Goal: Transaction & Acquisition: Purchase product/service

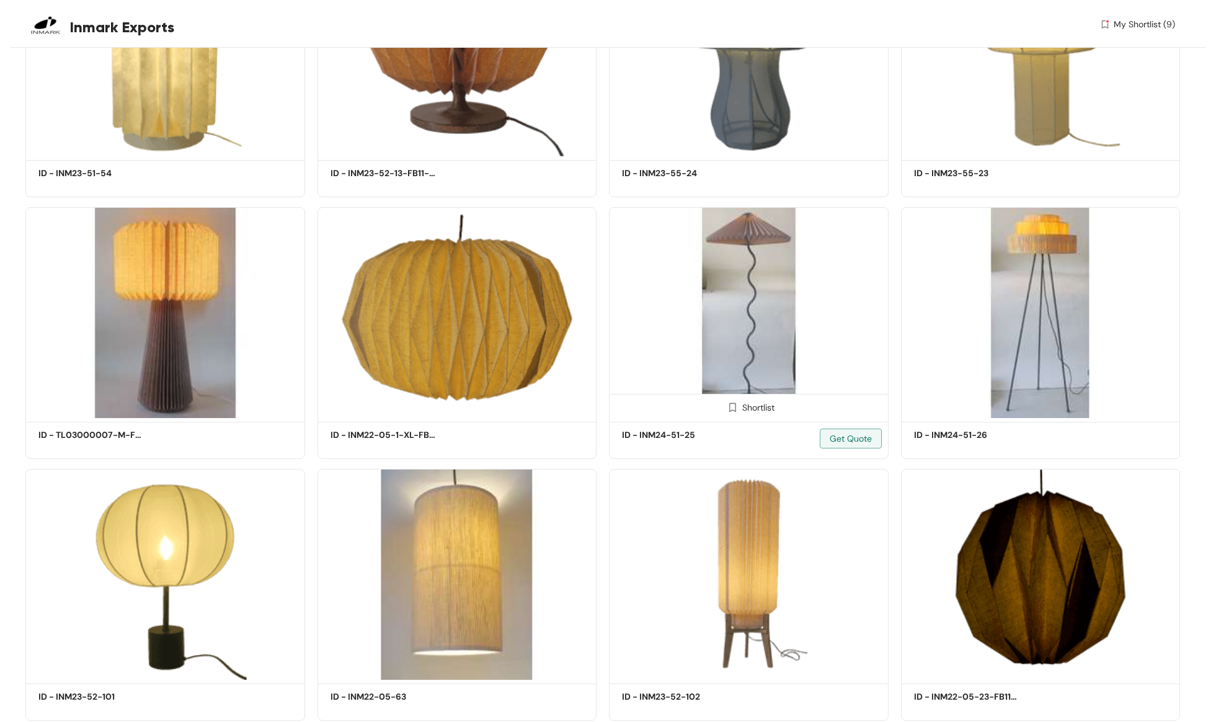
scroll to position [51341, 0]
click at [1135, 24] on span "My Shortlist (9)" at bounding box center [1144, 24] width 61 height 13
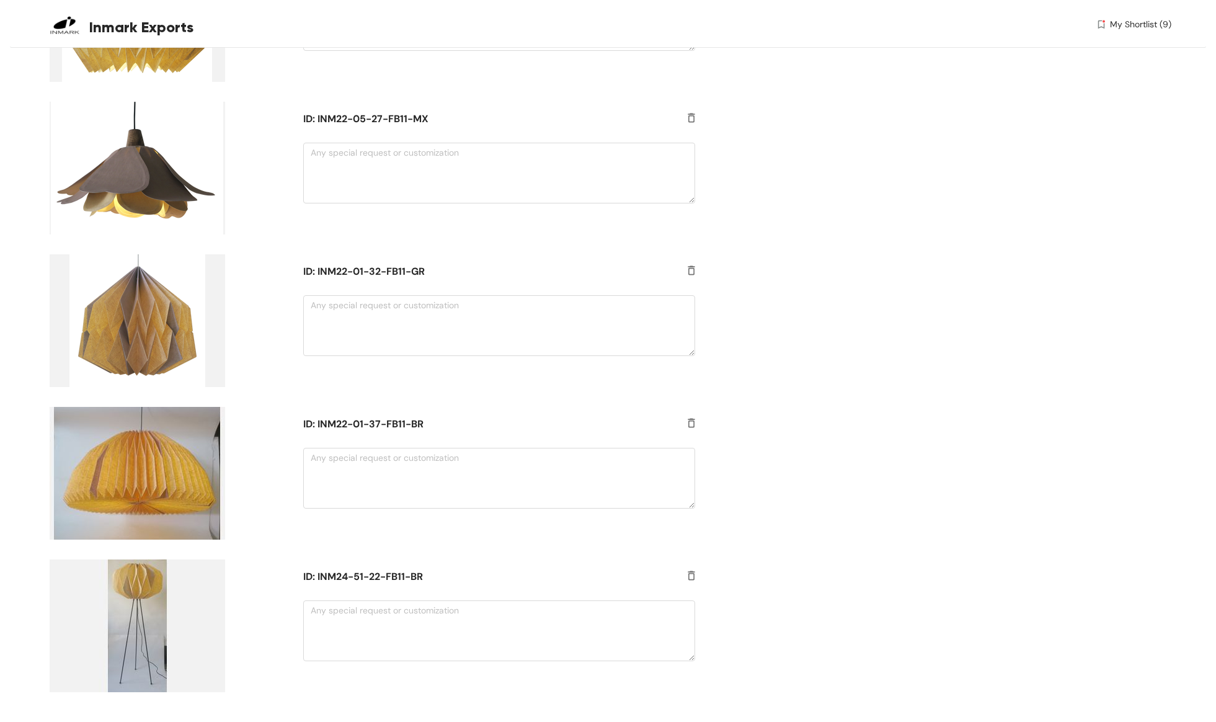
scroll to position [645, 0]
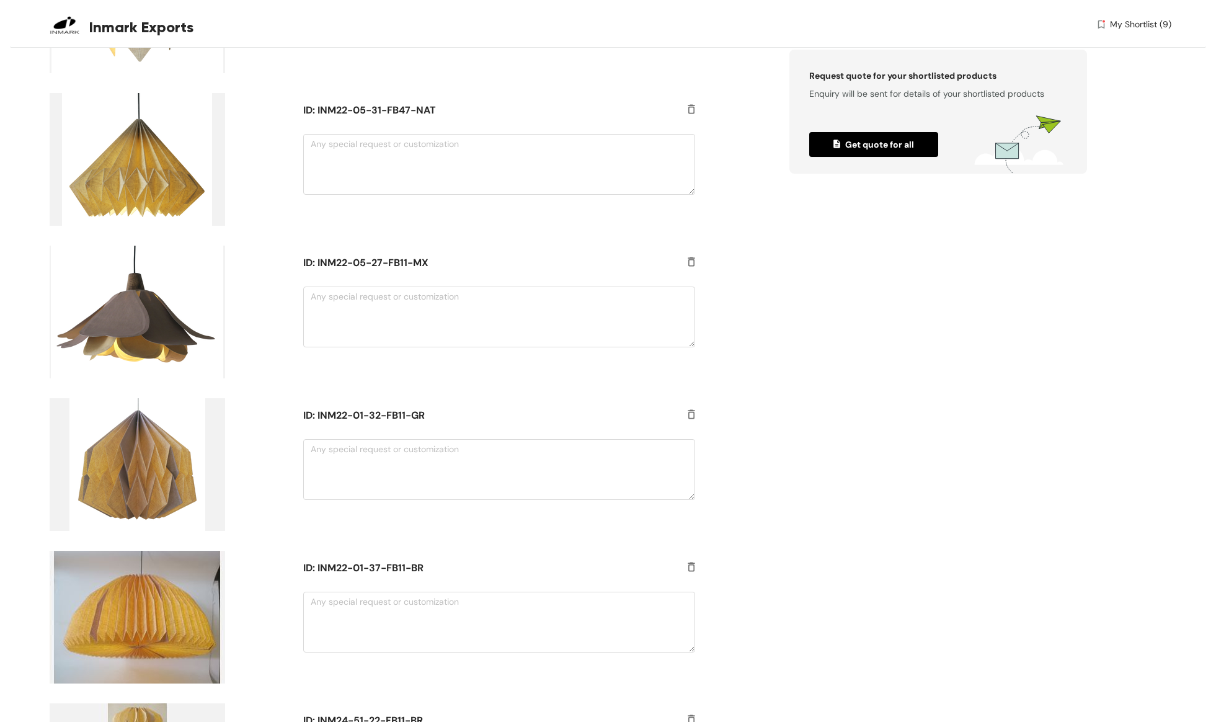
click at [127, 309] on img at bounding box center [137, 312] width 175 height 133
click at [353, 266] on h5 "ID: INM22-05-27-FB11-MX" at bounding box center [482, 262] width 359 height 15
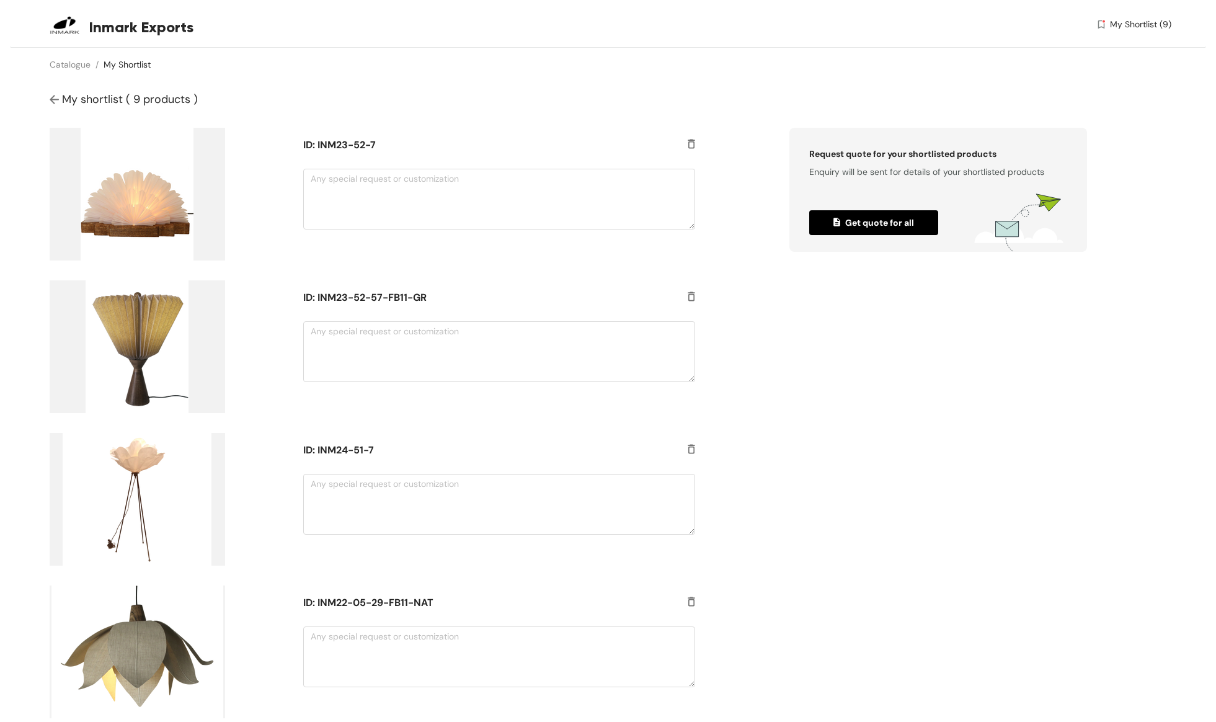
scroll to position [0, 0]
click at [62, 96] on span "My shortlist ( 9 products )" at bounding box center [130, 99] width 136 height 15
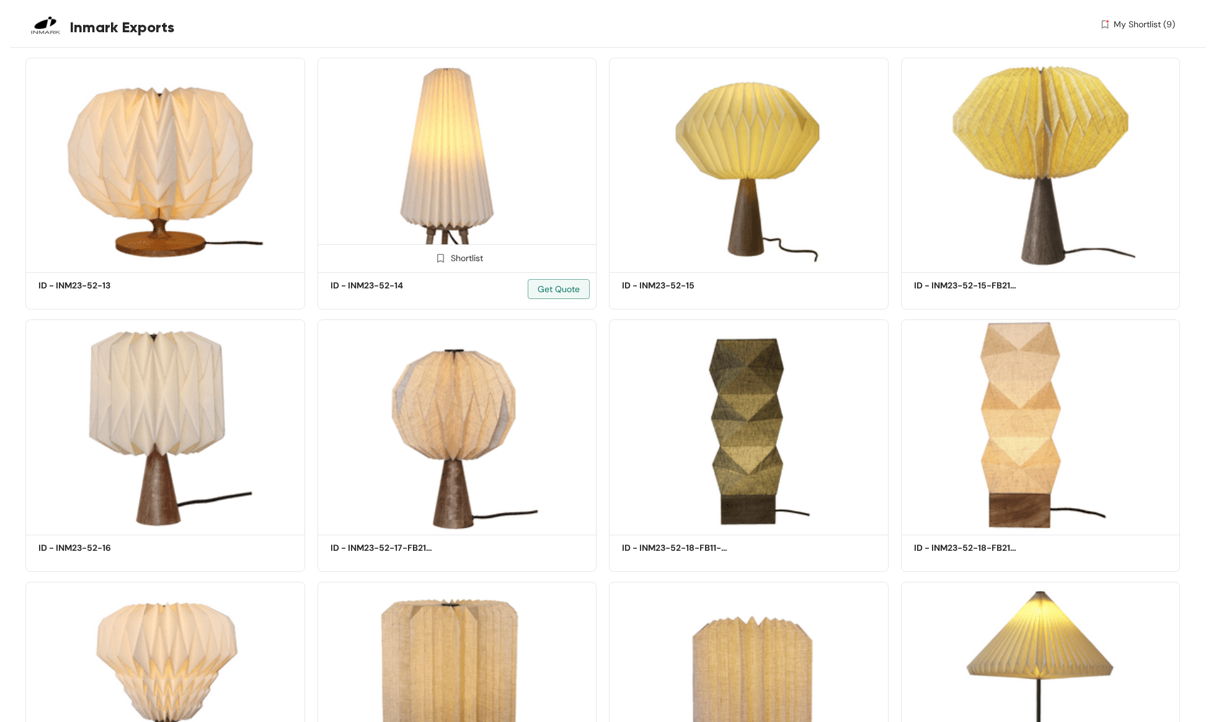
scroll to position [2026, 0]
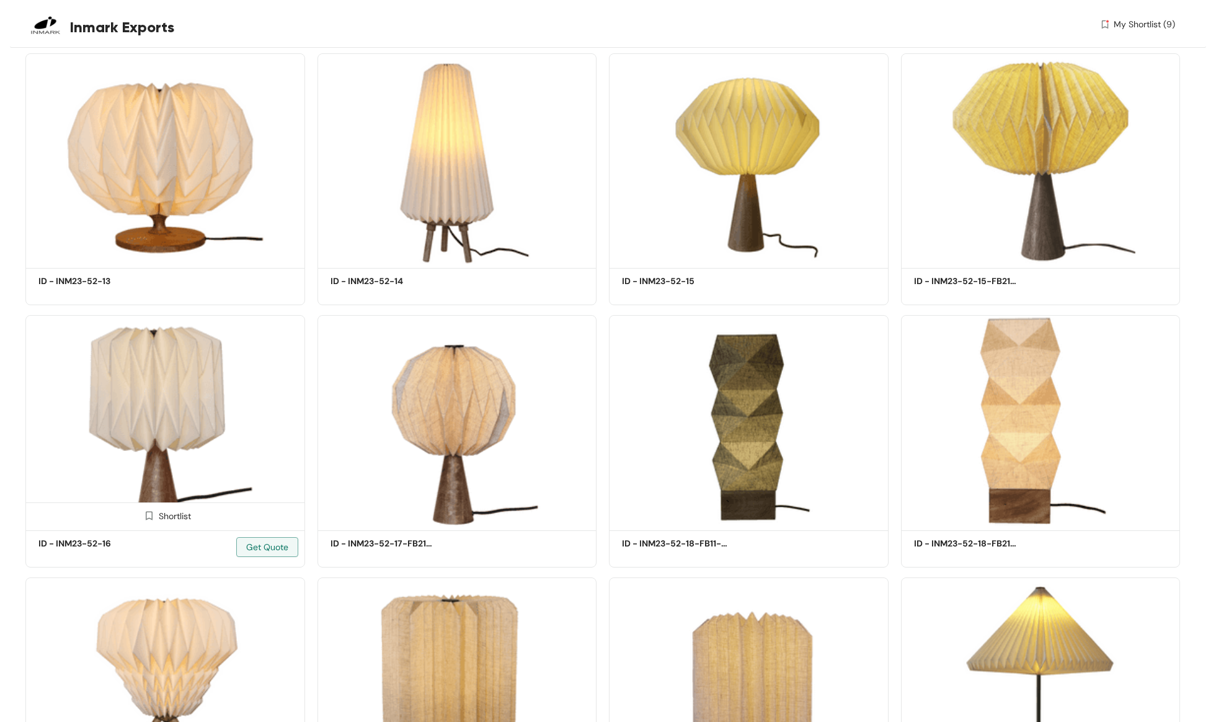
click at [148, 512] on img at bounding box center [149, 516] width 12 height 12
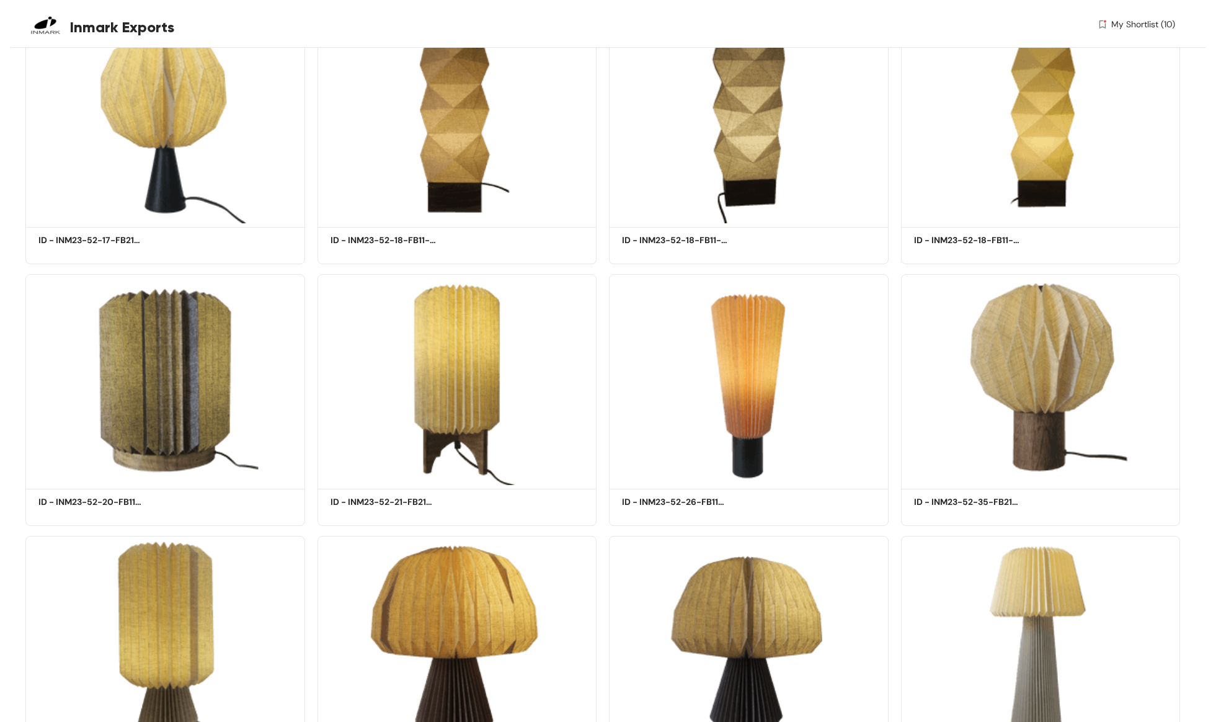
scroll to position [28505, 0]
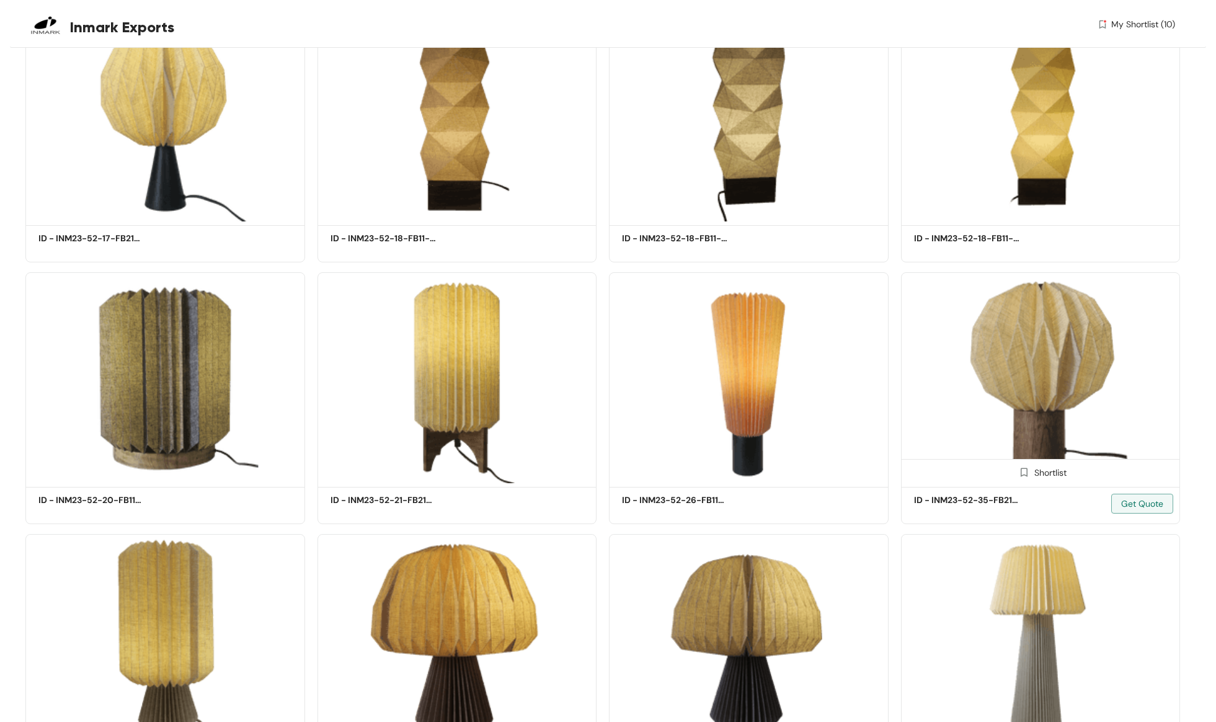
click at [1047, 466] on div "Shortlist" at bounding box center [1040, 472] width 52 height 12
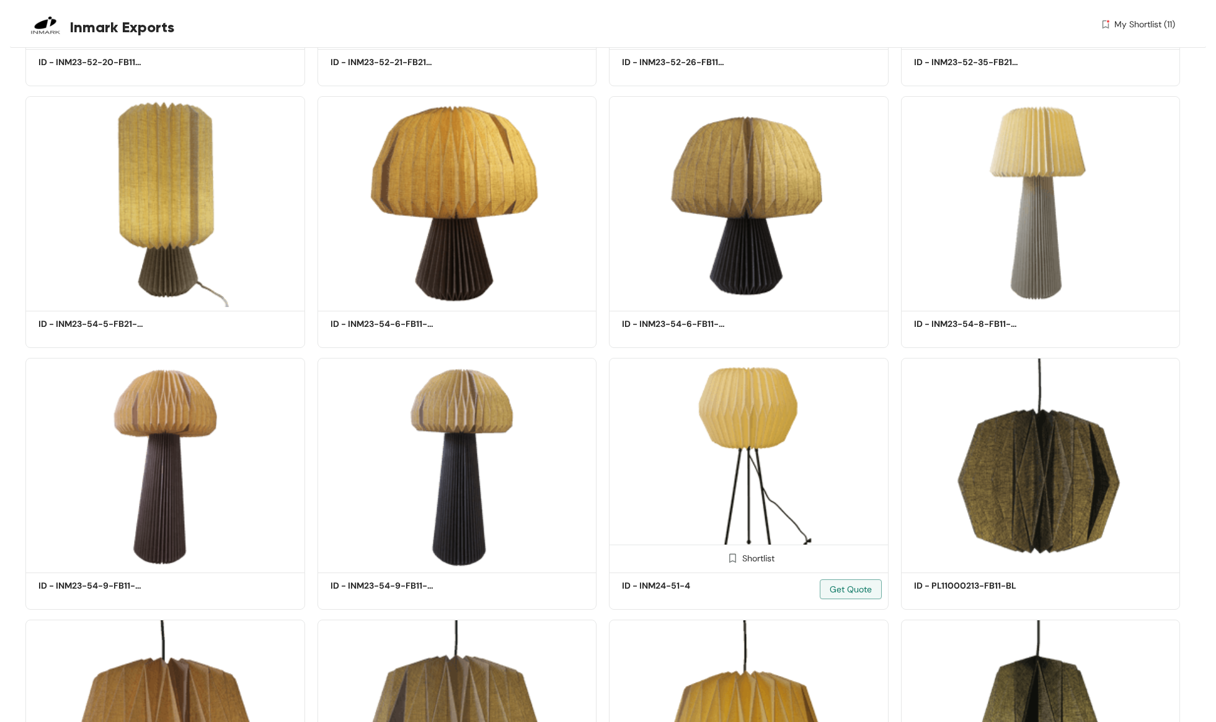
scroll to position [28950, 0]
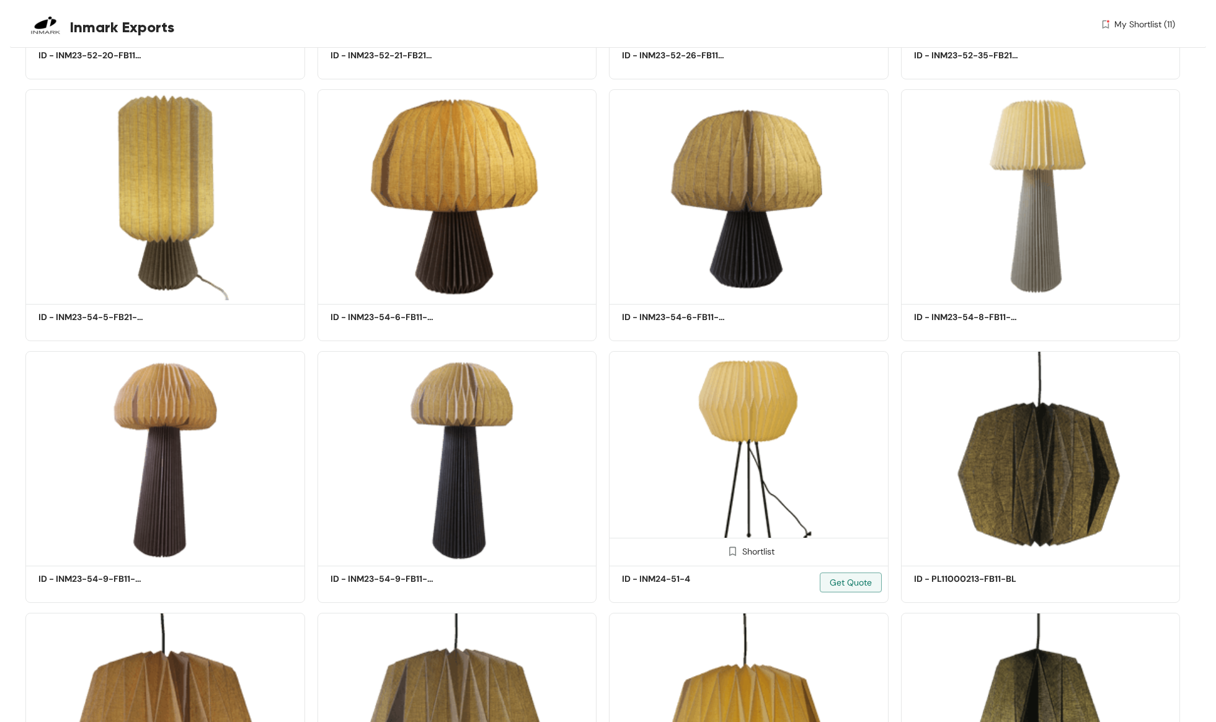
click at [751, 544] on div "Shortlist" at bounding box center [748, 550] width 52 height 12
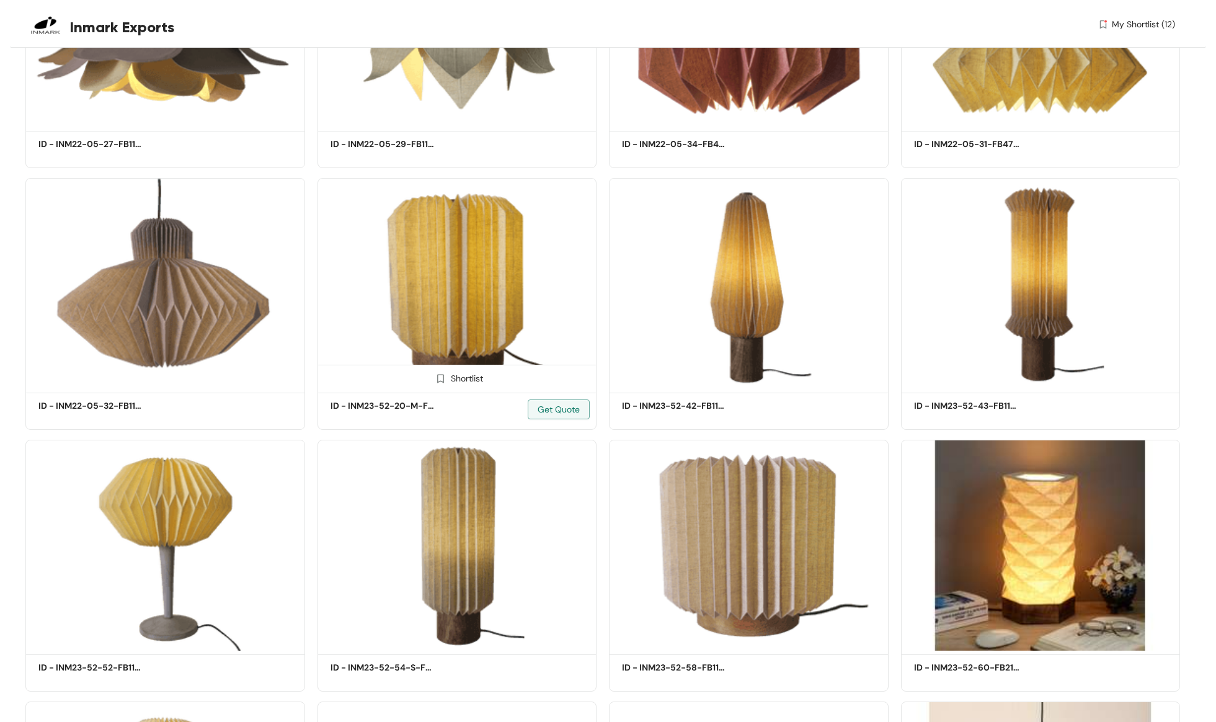
scroll to position [31480, 0]
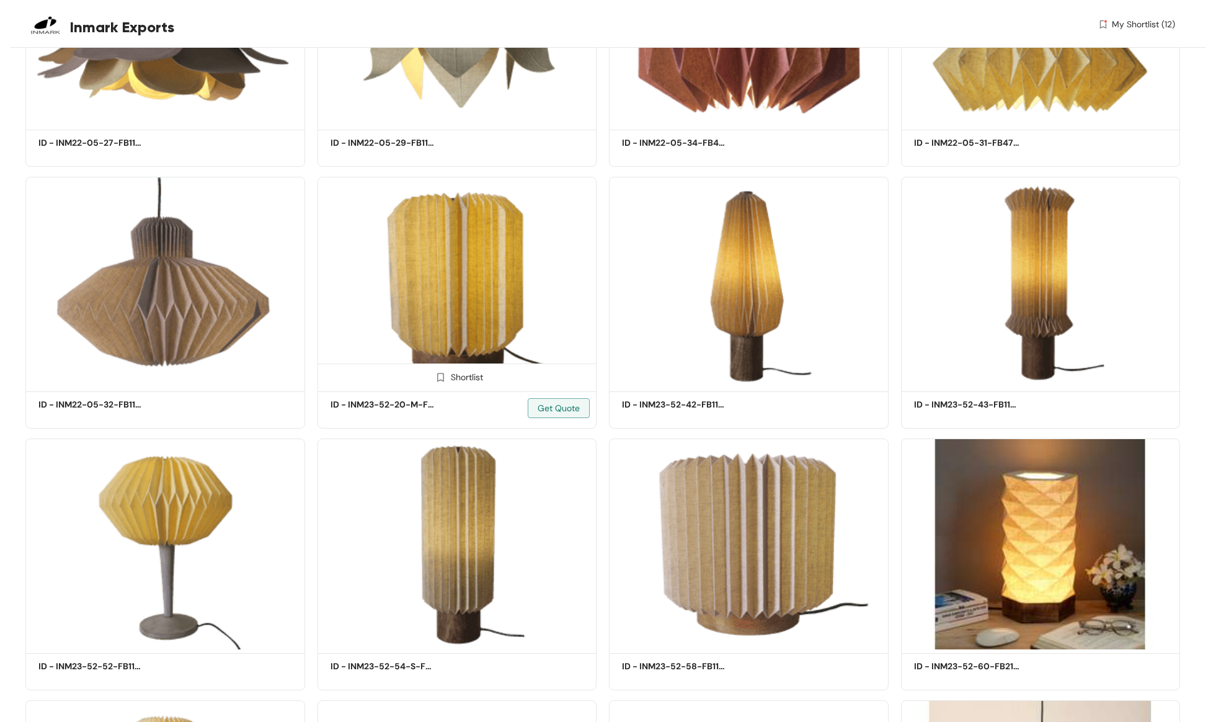
click at [472, 371] on div "Shortlist" at bounding box center [457, 376] width 52 height 12
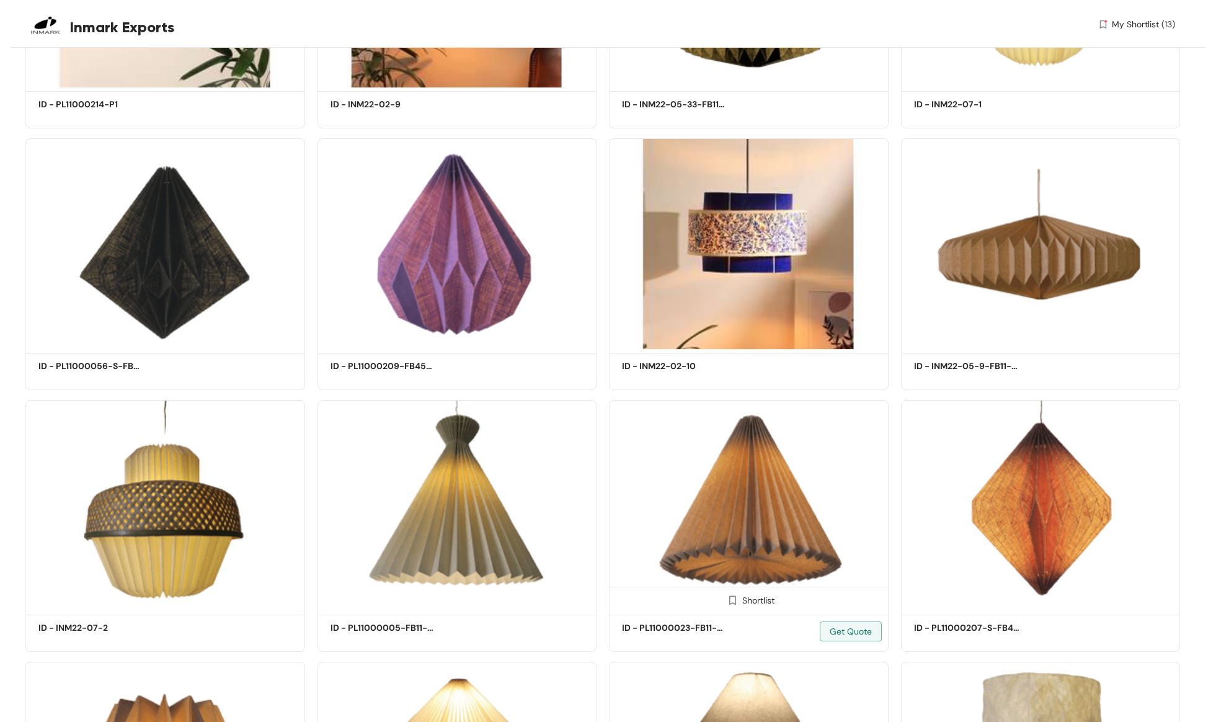
scroll to position [32564, 0]
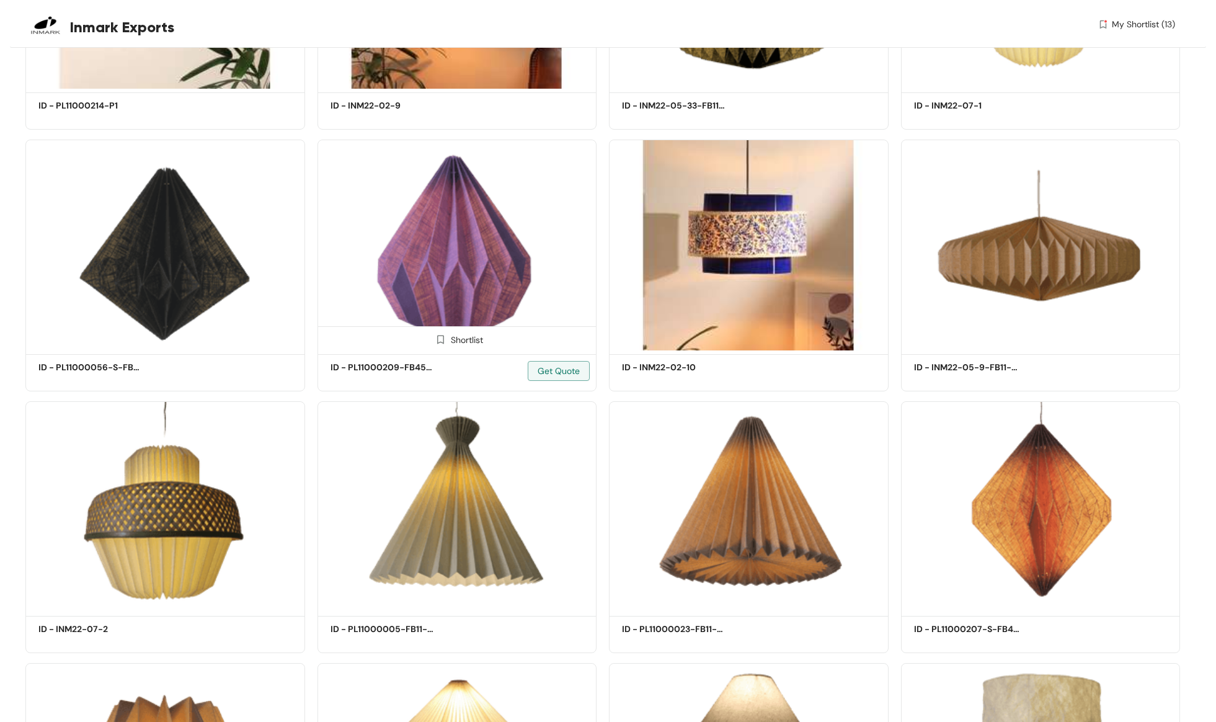
click at [446, 333] on span at bounding box center [441, 343] width 20 height 20
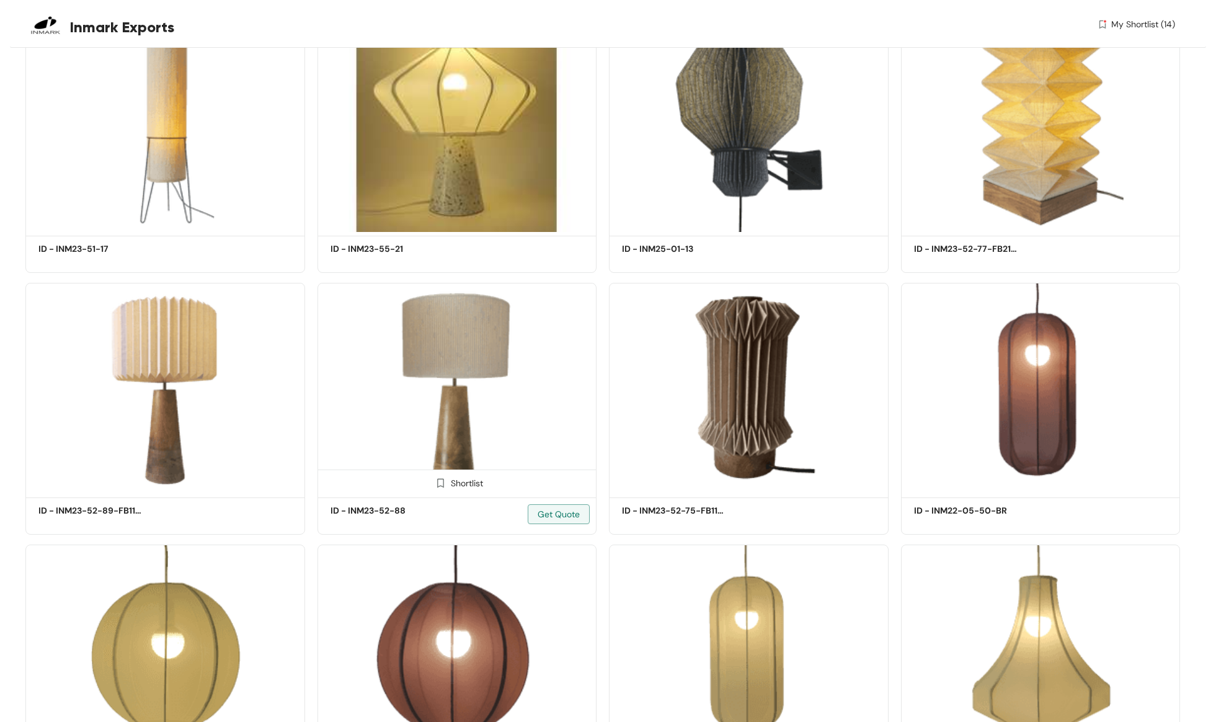
scroll to position [47638, 0]
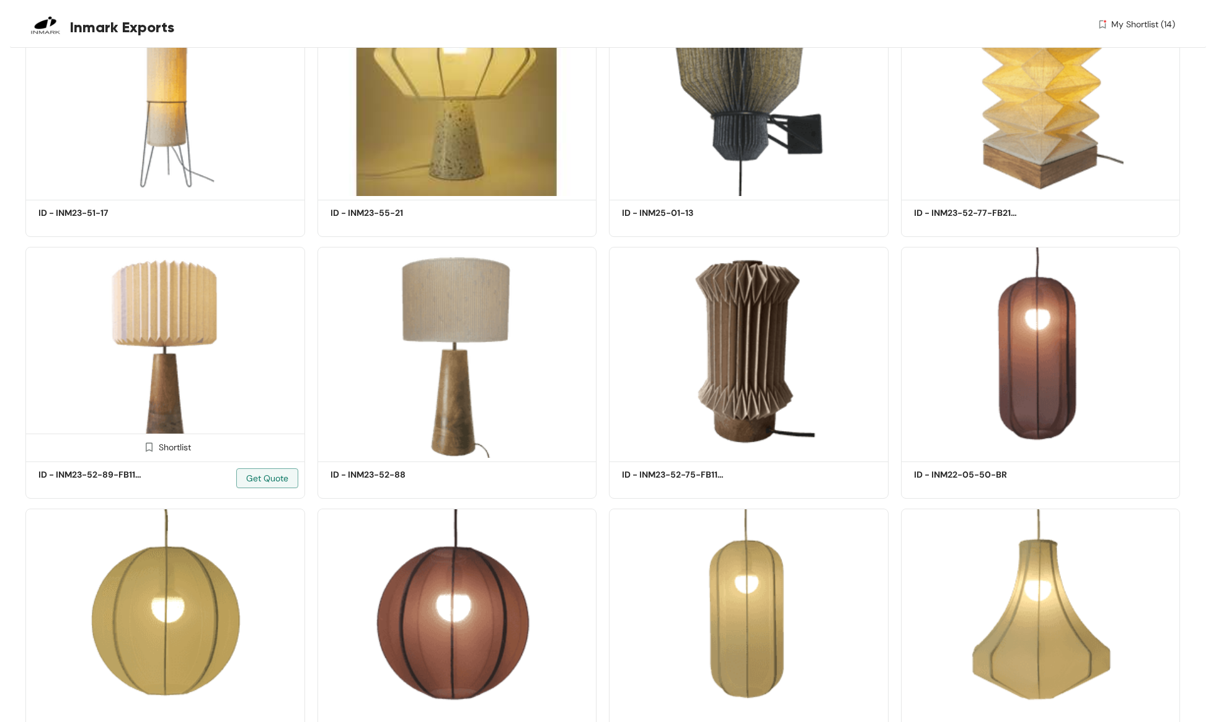
click at [148, 441] on img at bounding box center [149, 447] width 12 height 12
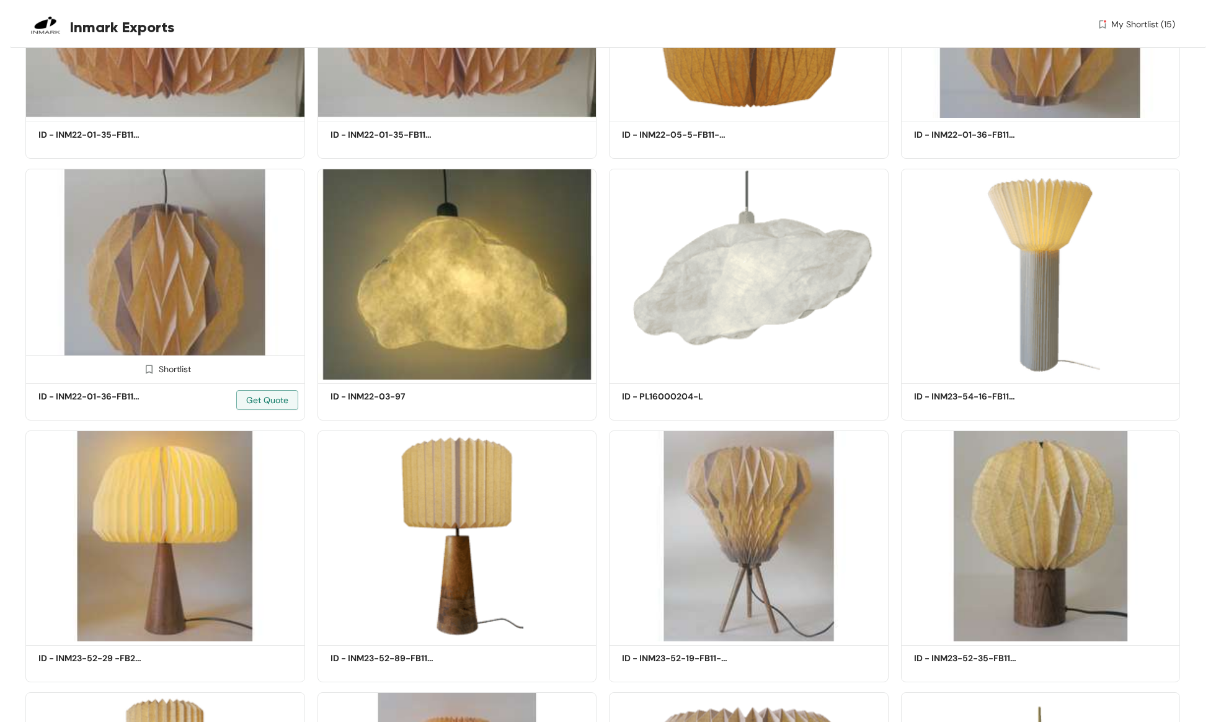
scroll to position [53478, 0]
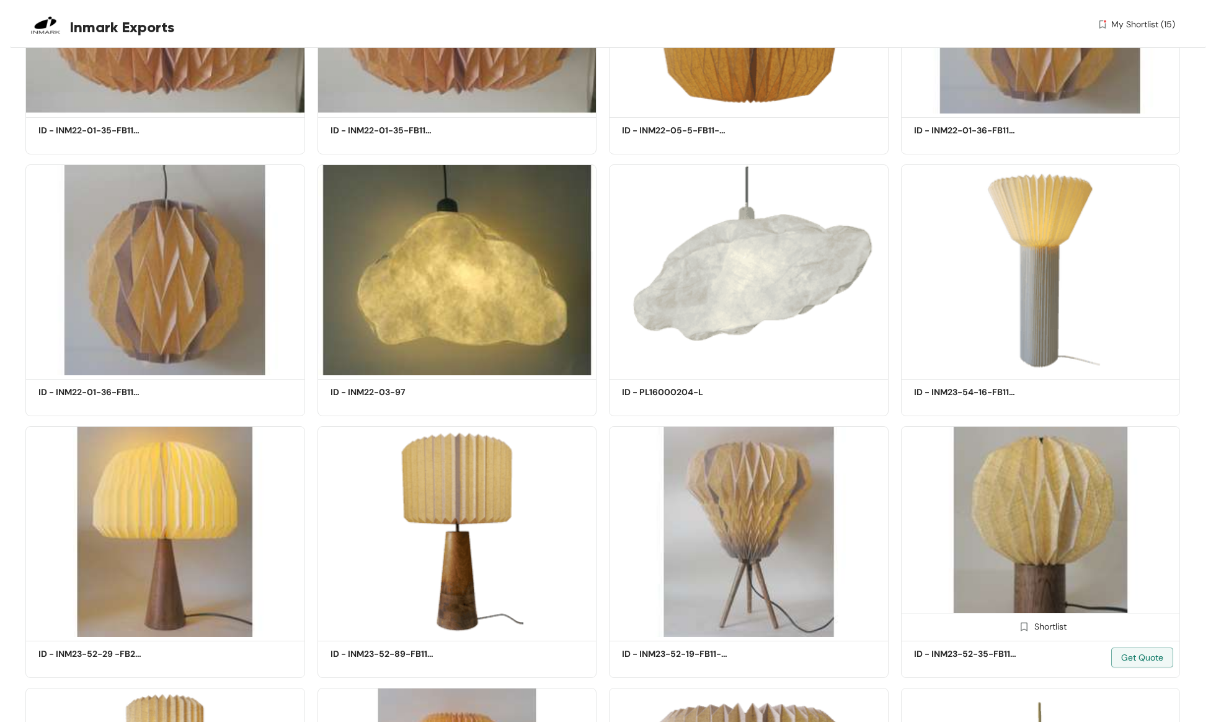
click at [1044, 619] on div "Shortlist" at bounding box center [1040, 625] width 52 height 12
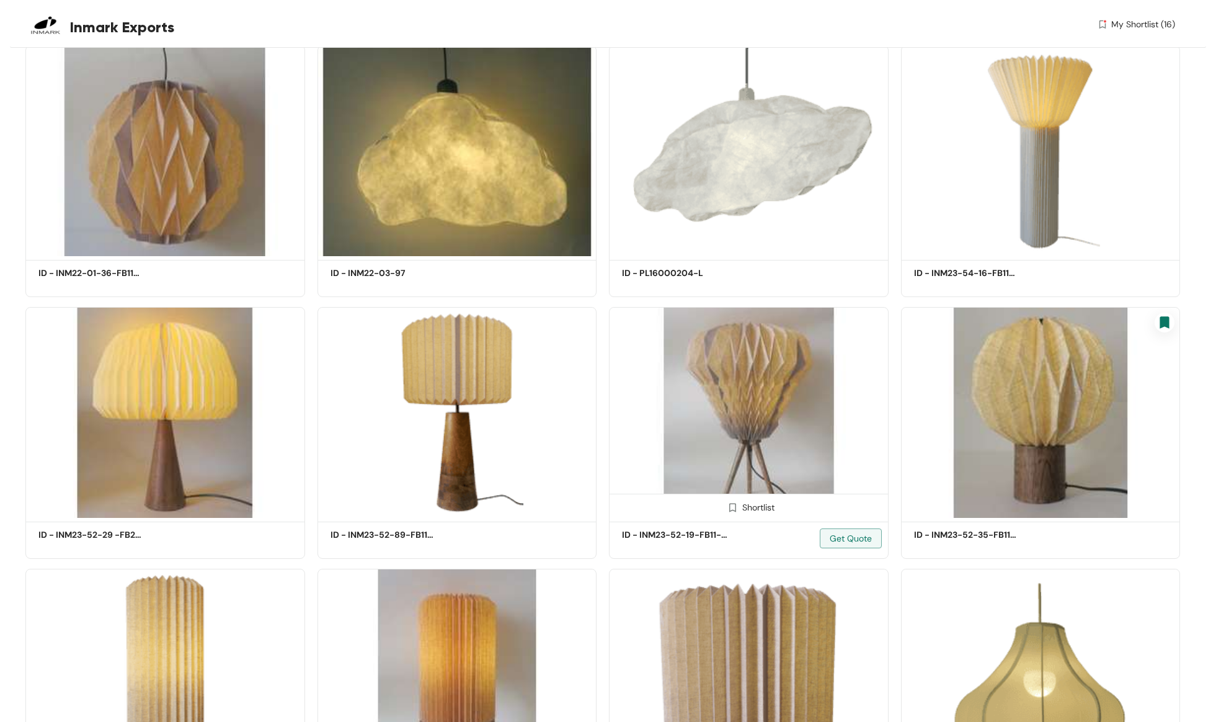
scroll to position [53608, 0]
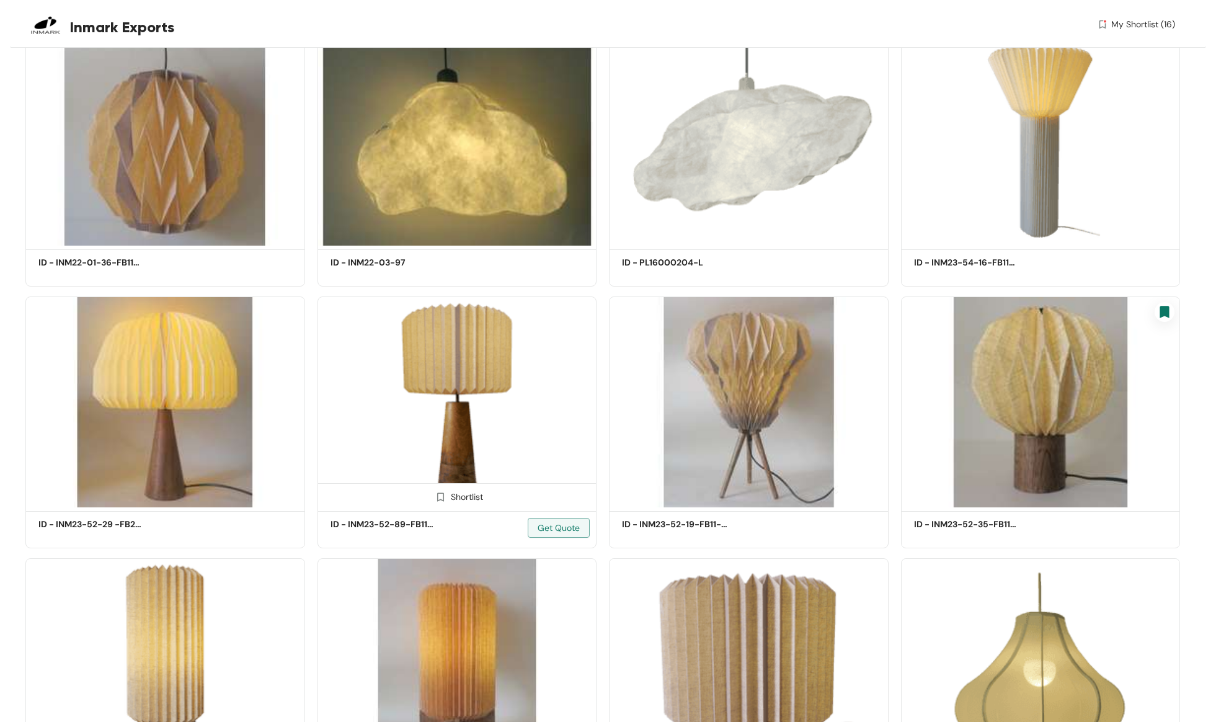
click at [463, 490] on div "Shortlist" at bounding box center [457, 496] width 52 height 12
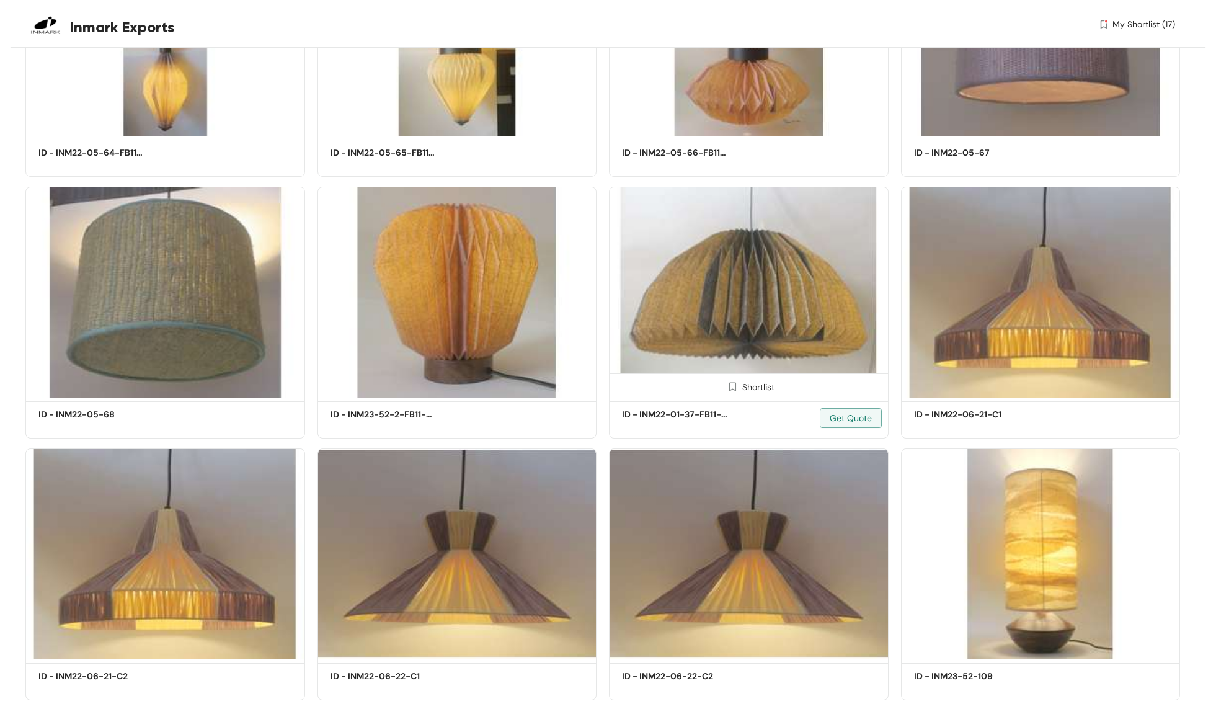
scroll to position [56335, 0]
click at [751, 381] on div "Shortlist" at bounding box center [748, 387] width 52 height 12
click at [1135, 22] on span "My Shortlist (18)" at bounding box center [1143, 24] width 63 height 13
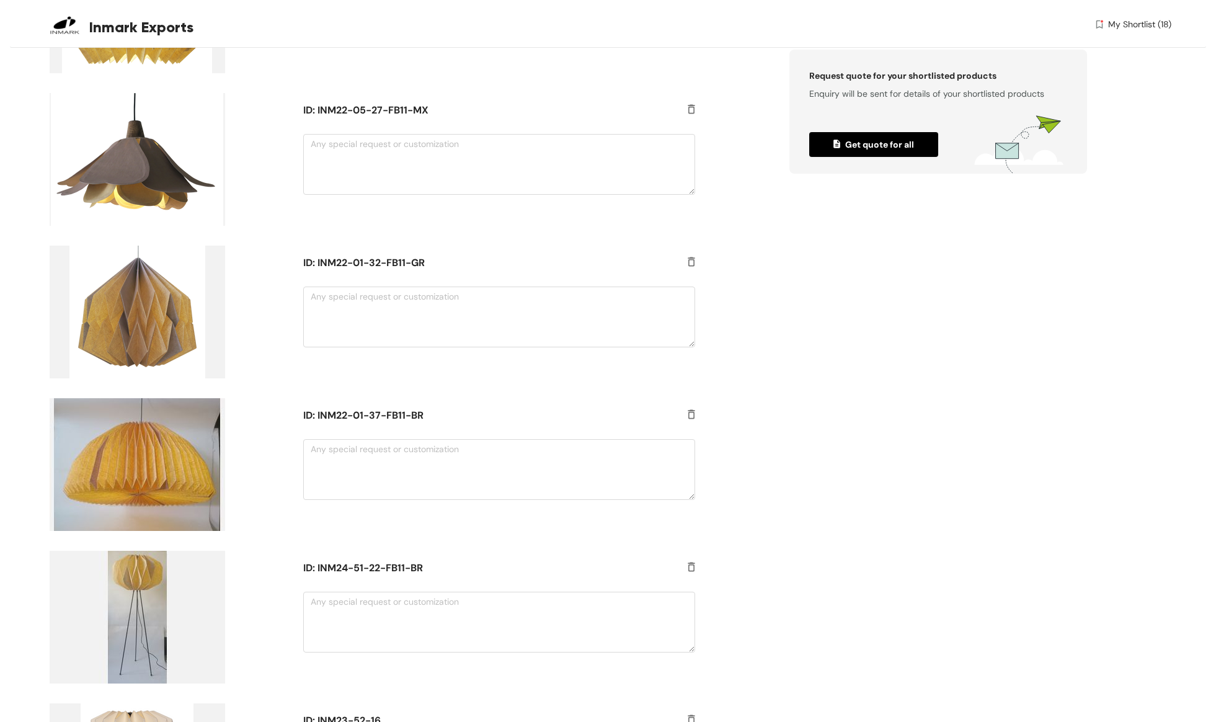
scroll to position [797, 0]
